Goal: Task Accomplishment & Management: Use online tool/utility

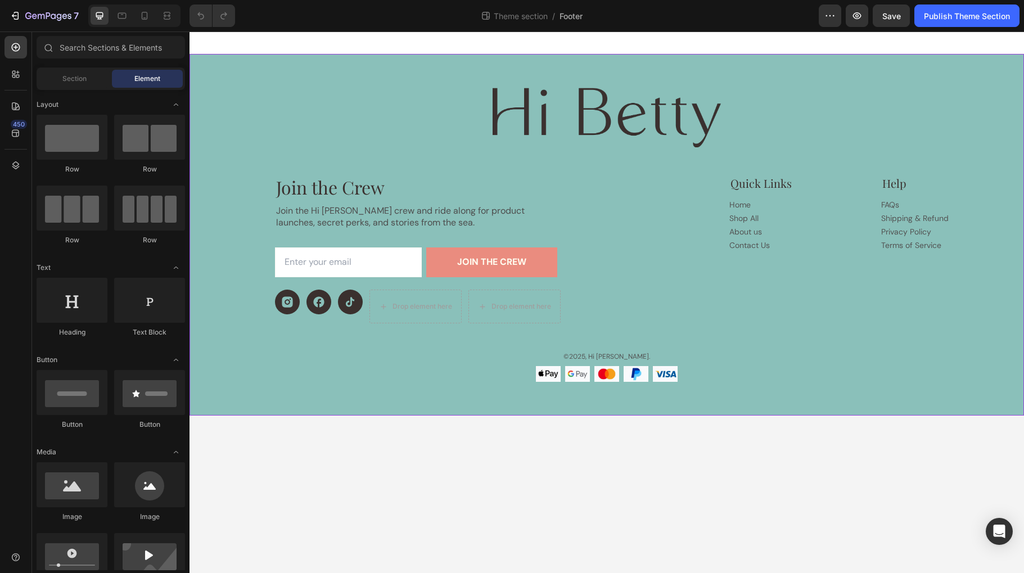
click at [691, 378] on div "Image Image Image Image Image Row" at bounding box center [606, 374] width 675 height 16
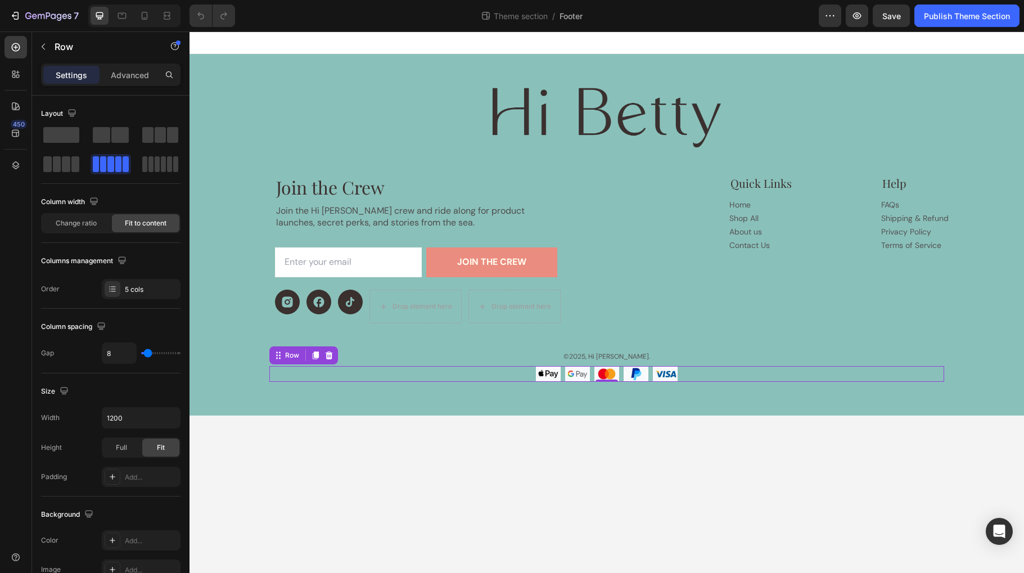
click at [685, 375] on div "Image Image Image Image Image Row 0" at bounding box center [606, 374] width 675 height 16
click at [288, 355] on div "Row" at bounding box center [292, 355] width 19 height 10
click at [285, 361] on div "Row" at bounding box center [287, 354] width 32 height 13
click at [316, 360] on div at bounding box center [315, 354] width 13 height 13
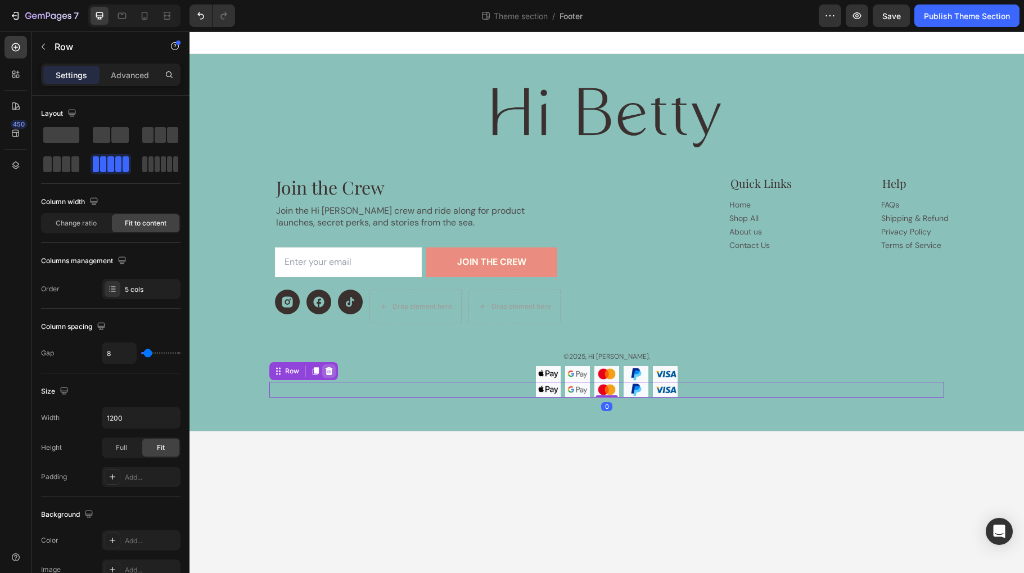
click at [327, 372] on icon at bounding box center [328, 370] width 9 height 9
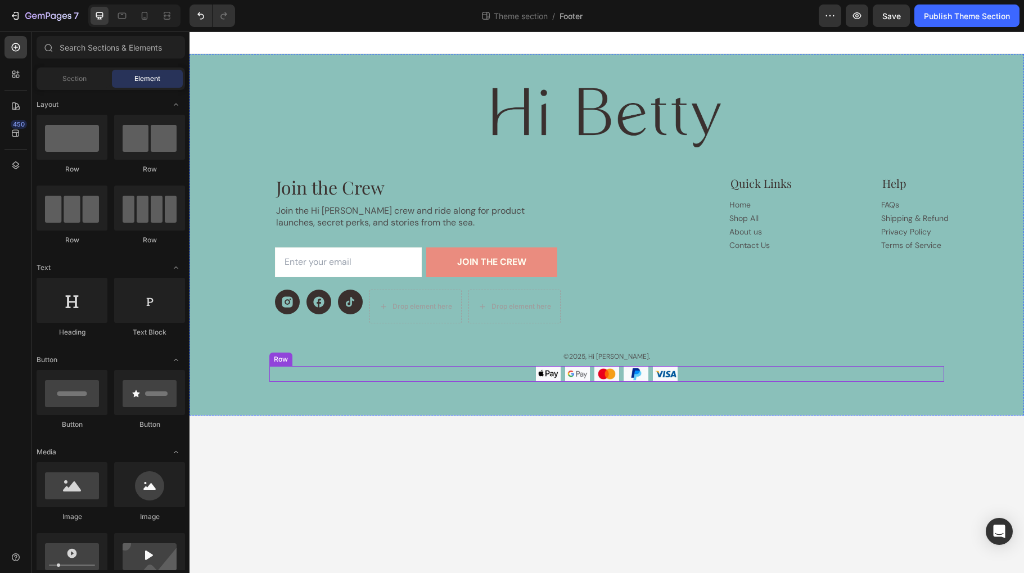
click at [327, 372] on div "Image Image Image Image Image Row" at bounding box center [606, 374] width 675 height 16
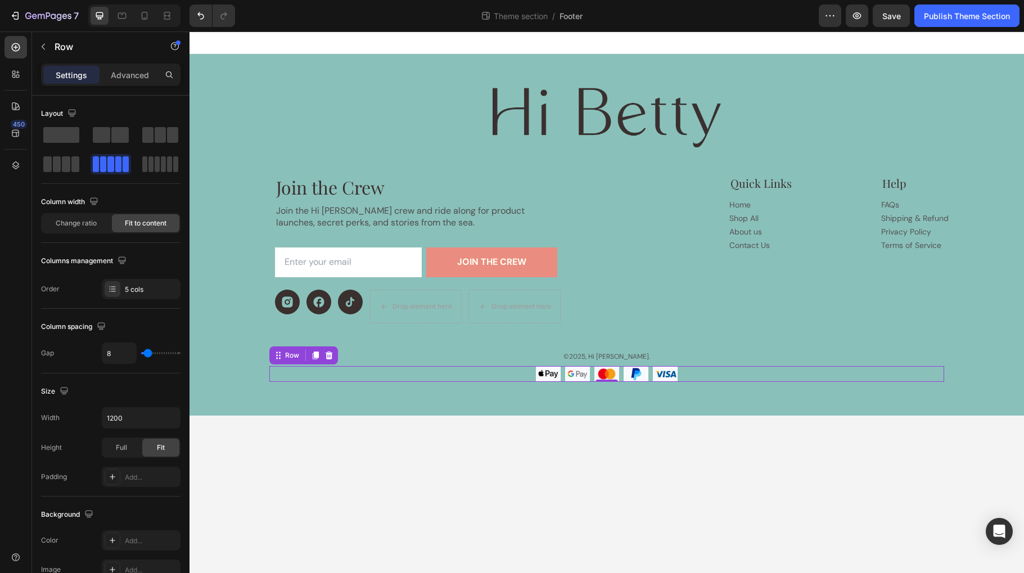
click at [680, 373] on div "Image Image Image Image Image Row 0" at bounding box center [606, 374] width 675 height 16
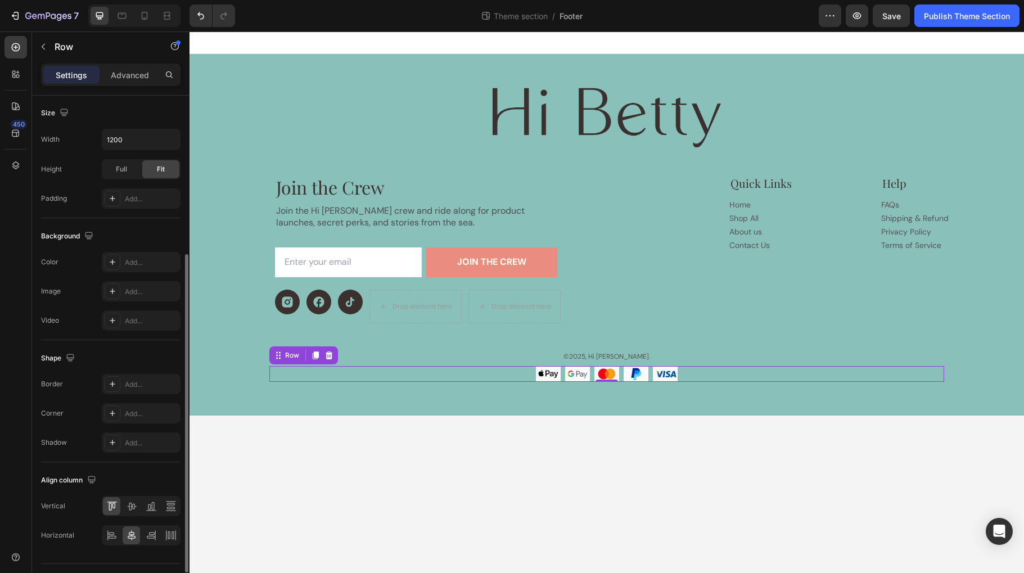
scroll to position [305, 0]
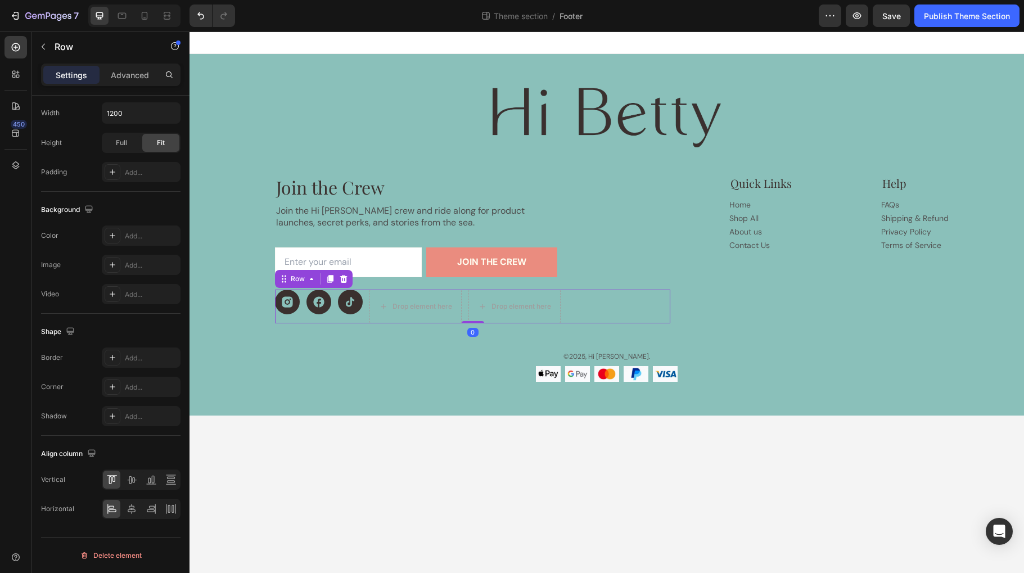
click at [576, 301] on div "Icon Icon Icon Drop element here Drop element here Row 0" at bounding box center [472, 306] width 395 height 34
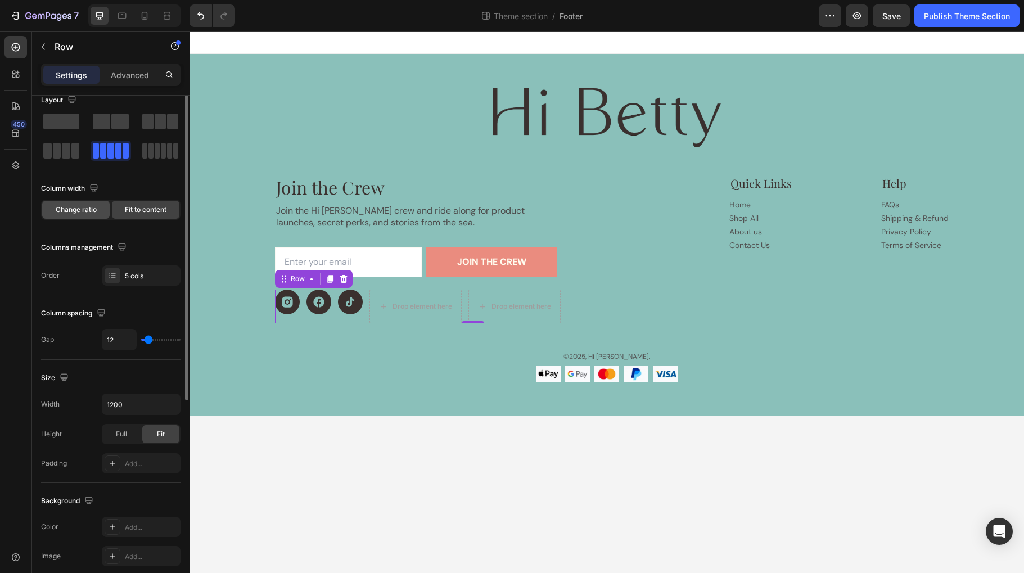
scroll to position [0, 0]
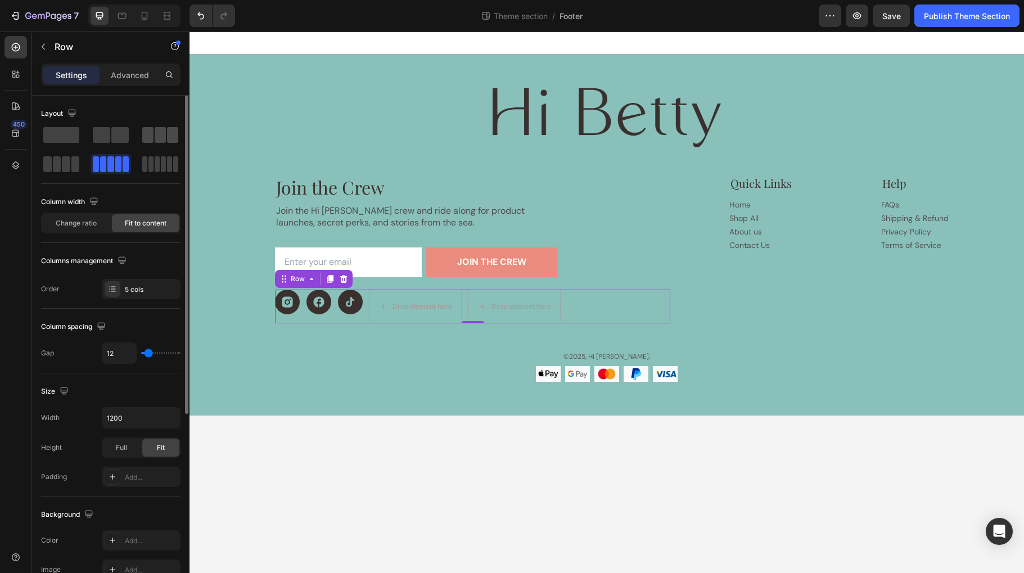
click at [150, 139] on span at bounding box center [147, 135] width 11 height 16
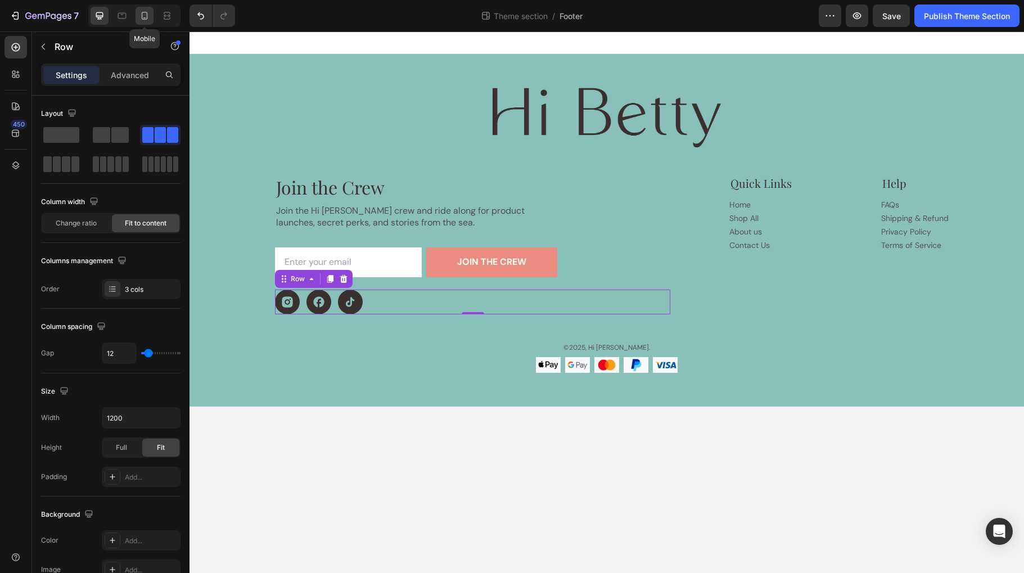
click at [142, 17] on icon at bounding box center [145, 16] width 6 height 8
type input "100%"
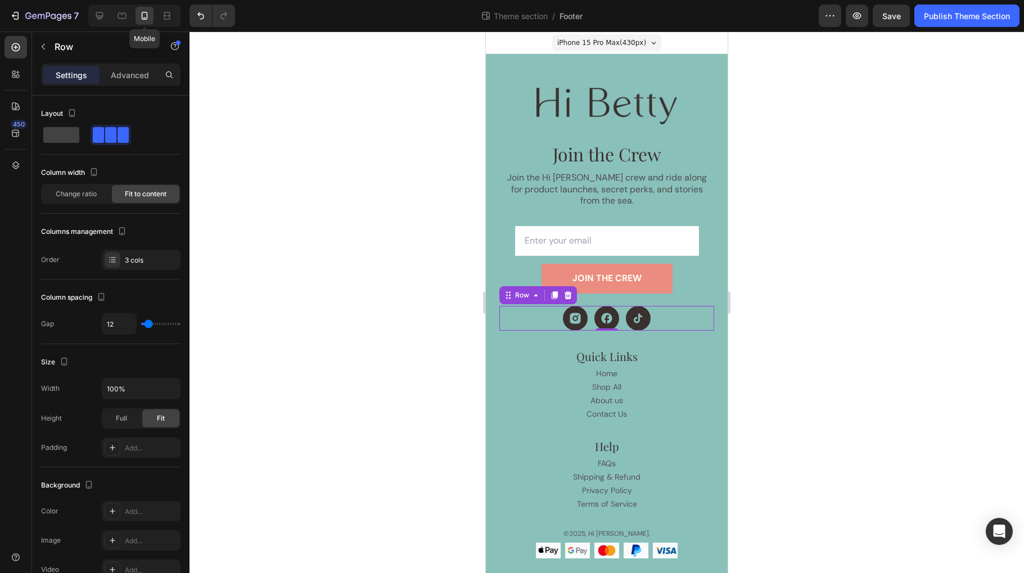
scroll to position [7, 0]
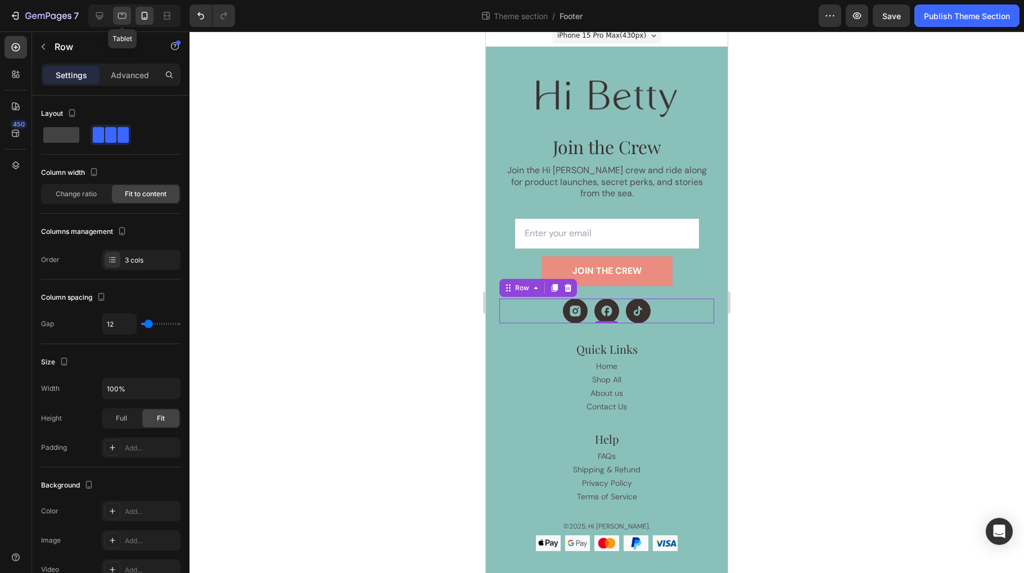
click at [120, 19] on icon at bounding box center [121, 15] width 11 height 11
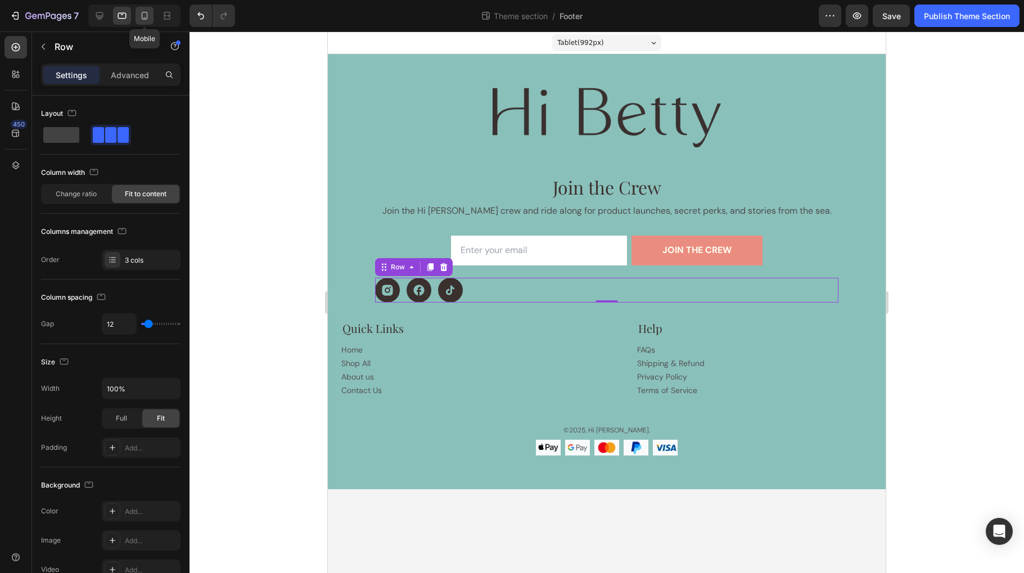
click at [152, 20] on div at bounding box center [144, 16] width 18 height 18
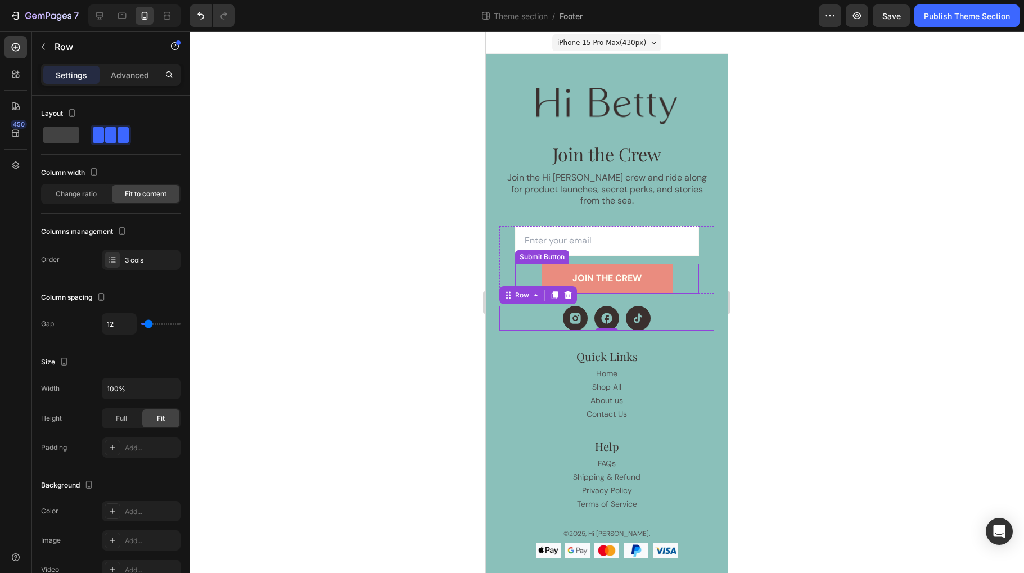
scroll to position [7, 0]
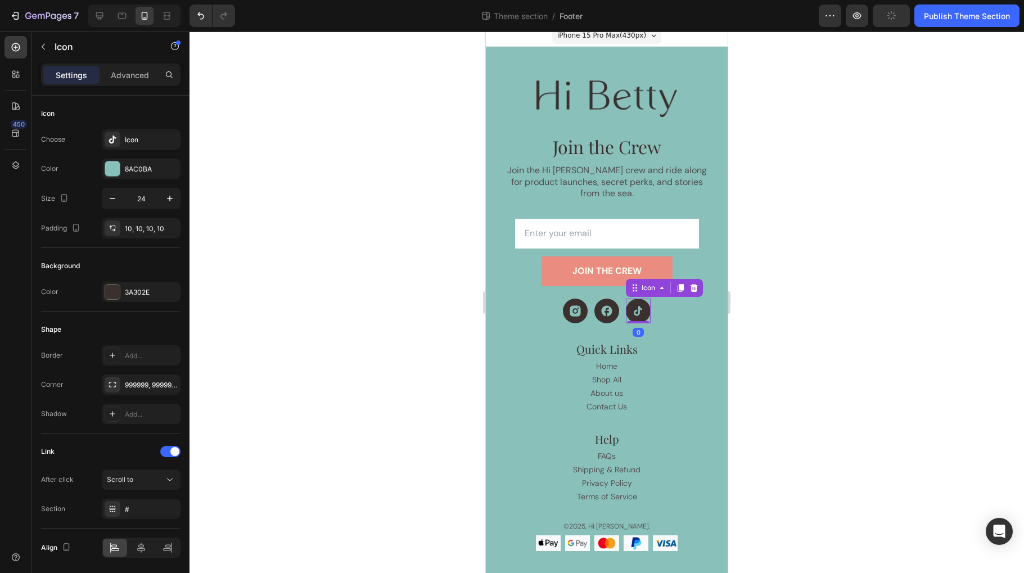
click at [641, 304] on icon at bounding box center [637, 310] width 13 height 13
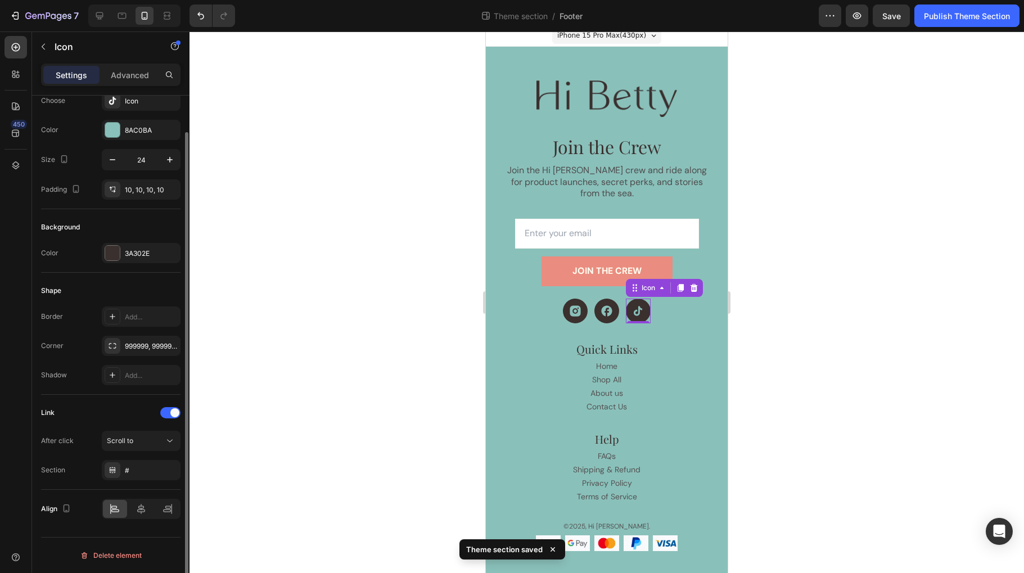
scroll to position [0, 0]
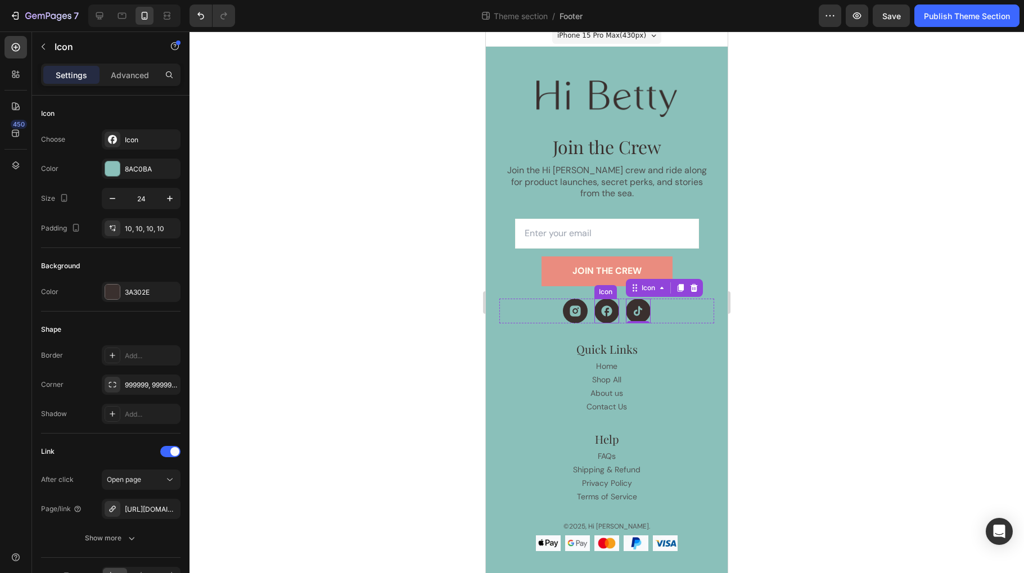
click at [602, 305] on icon at bounding box center [606, 310] width 11 height 11
click at [643, 304] on icon at bounding box center [637, 310] width 13 height 13
click at [607, 306] on div at bounding box center [606, 310] width 25 height 25
click at [646, 304] on div at bounding box center [638, 310] width 25 height 25
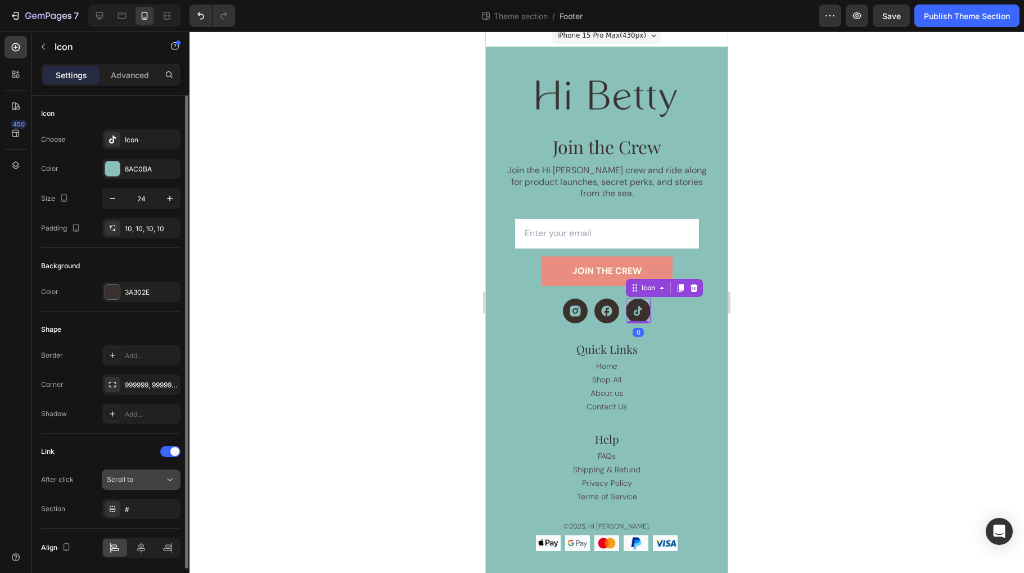
click at [162, 475] on div "Scroll to" at bounding box center [141, 479] width 69 height 11
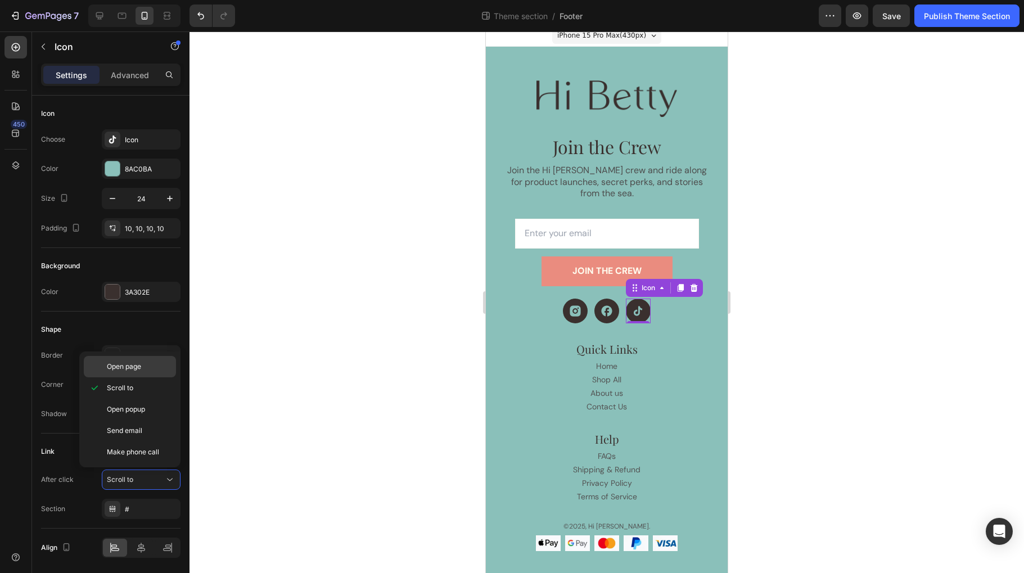
click at [128, 369] on span "Open page" at bounding box center [124, 366] width 34 height 10
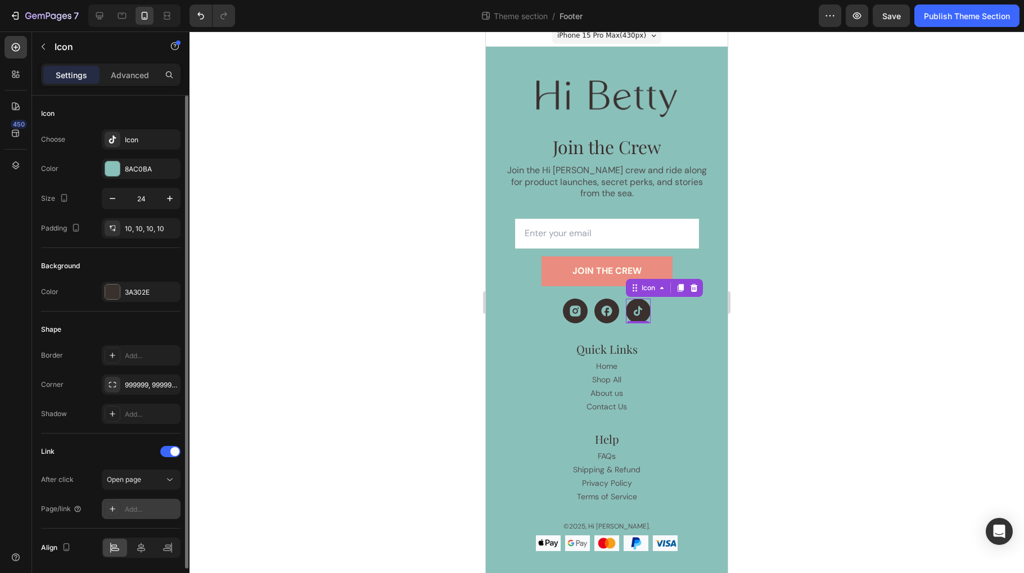
click at [133, 513] on div "Add..." at bounding box center [151, 509] width 53 height 10
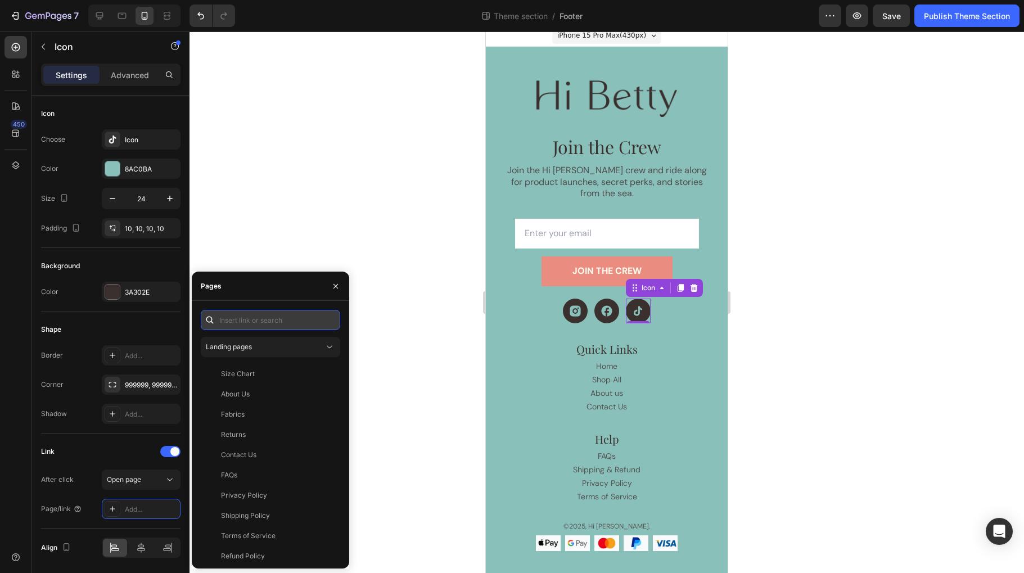
click at [253, 322] on input "text" at bounding box center [270, 320] width 139 height 20
paste input "[URL][DOMAIN_NAME][DOMAIN_NAME][PERSON_NAME]"
type input "[URL][DOMAIN_NAME][DOMAIN_NAME][PERSON_NAME]"
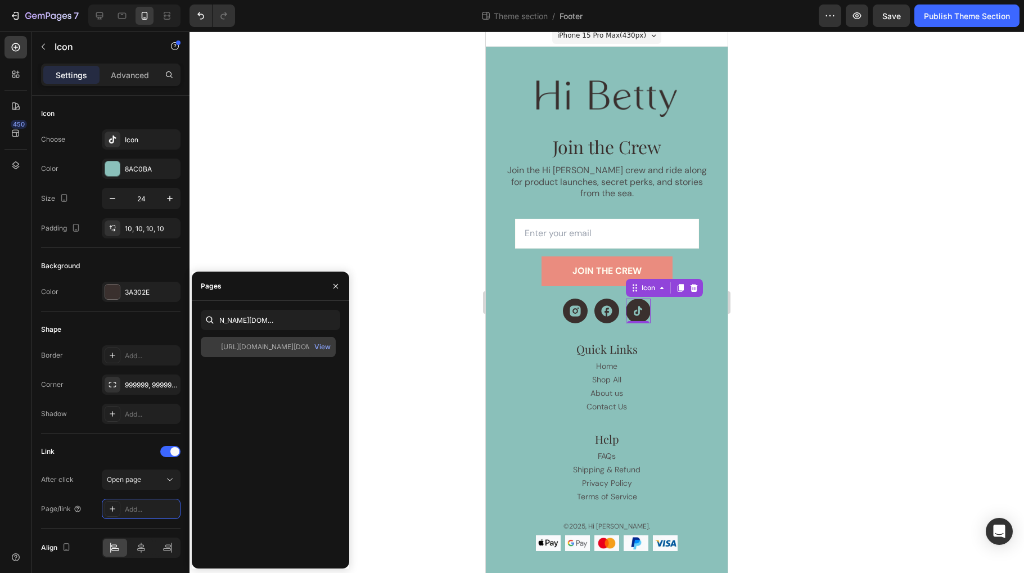
click at [252, 347] on div "[URL][DOMAIN_NAME][DOMAIN_NAME][PERSON_NAME]" at bounding box center [275, 347] width 108 height 10
drag, startPoint x: 334, startPoint y: 286, endPoint x: 306, endPoint y: 304, distance: 33.5
click at [333, 286] on icon "button" at bounding box center [335, 286] width 9 height 9
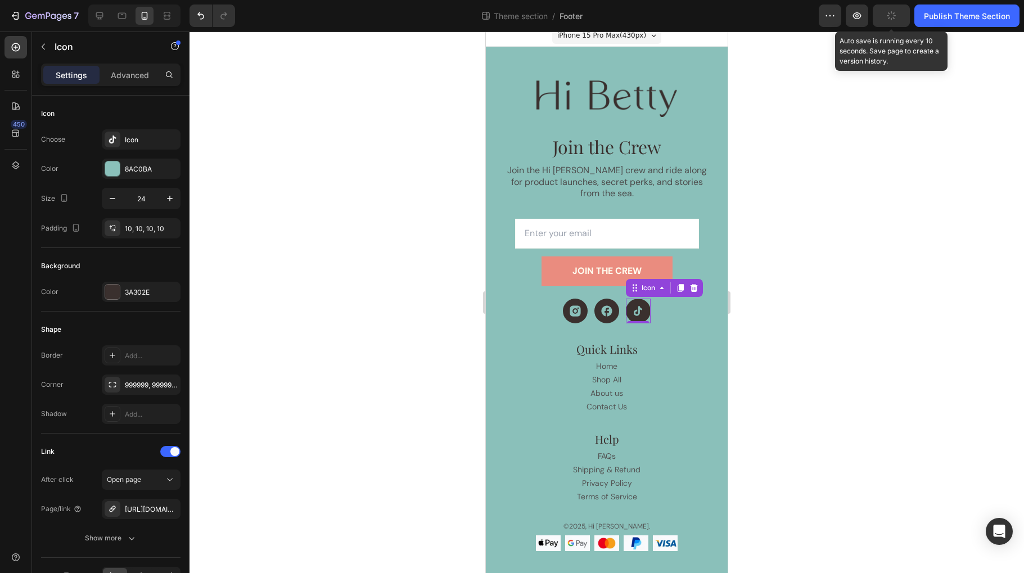
click at [906, 14] on button "button" at bounding box center [890, 15] width 37 height 22
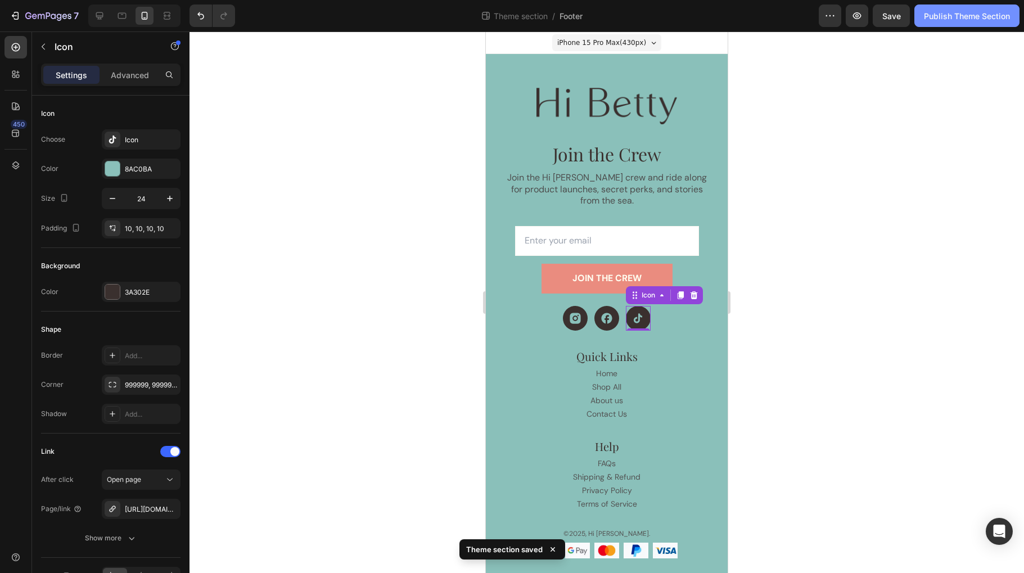
click at [948, 17] on div "Publish Theme Section" at bounding box center [967, 16] width 86 height 12
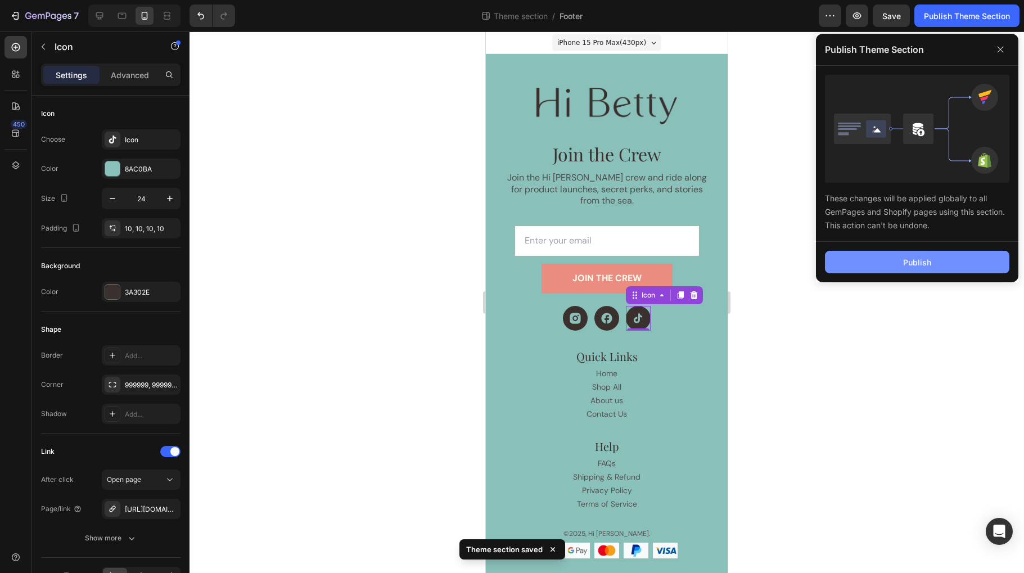
click at [918, 264] on div "Publish" at bounding box center [917, 262] width 28 height 12
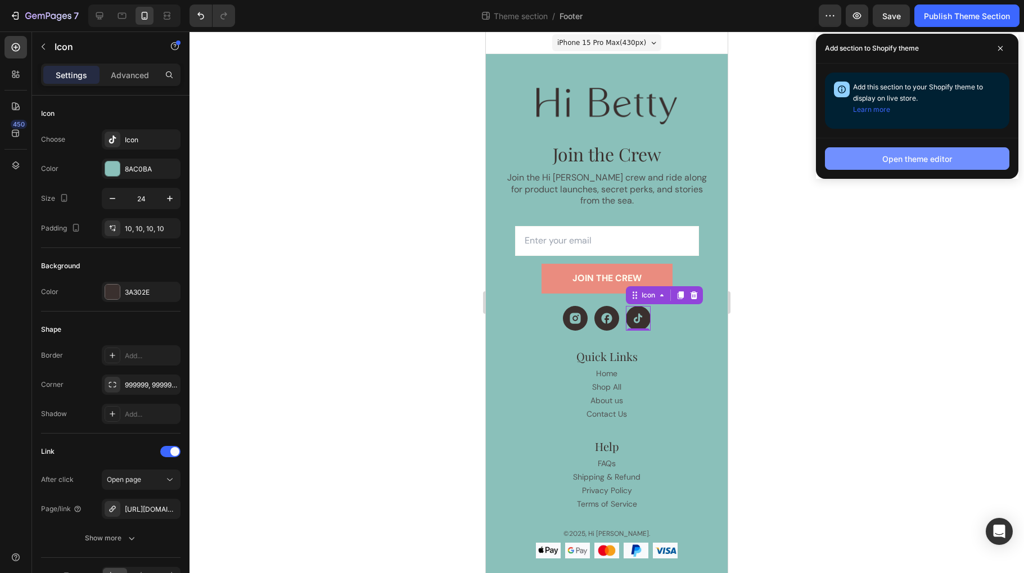
click at [911, 159] on div "Open theme editor" at bounding box center [917, 159] width 70 height 12
